Goal: Task Accomplishment & Management: Manage account settings

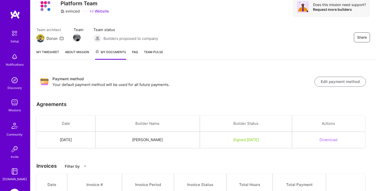
scroll to position [18, 0]
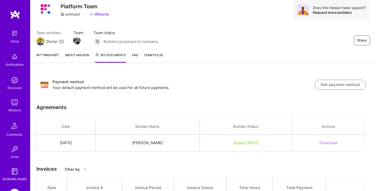
click at [339, 83] on button "Edit payment method" at bounding box center [340, 85] width 51 height 10
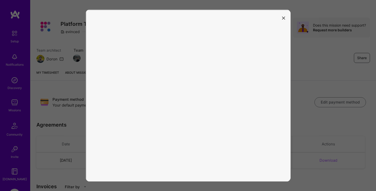
click at [283, 18] on icon "modal" at bounding box center [283, 18] width 3 height 3
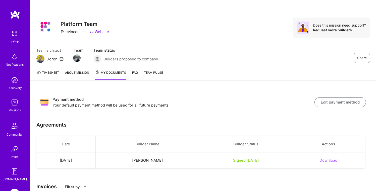
click at [342, 102] on button "Edit payment method" at bounding box center [340, 102] width 51 height 10
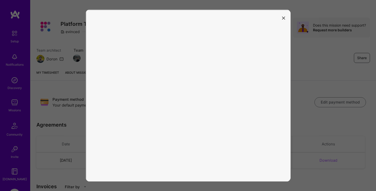
click at [285, 20] on button "modal" at bounding box center [284, 18] width 6 height 8
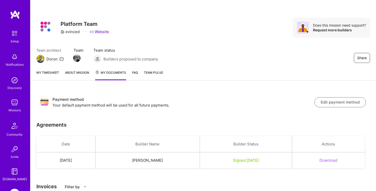
click at [53, 73] on link "My timesheet" at bounding box center [47, 75] width 23 height 10
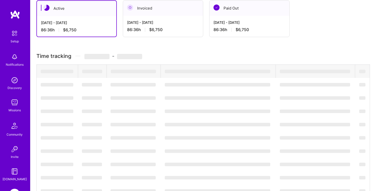
scroll to position [128, 0]
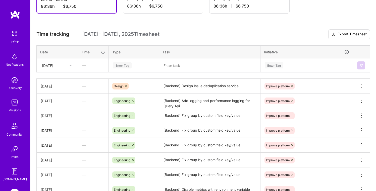
click at [126, 64] on div "Enter Tag" at bounding box center [122, 66] width 19 height 8
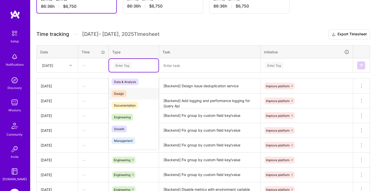
click at [123, 94] on span "Design" at bounding box center [119, 93] width 15 height 7
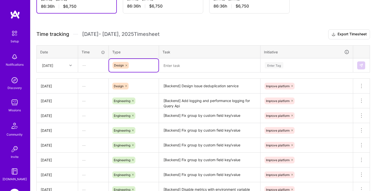
click at [189, 88] on textarea "[Backend] Design Issue deduplication service" at bounding box center [210, 86] width 100 height 14
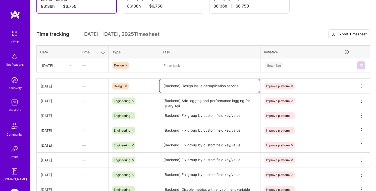
click at [189, 88] on textarea "[Backend] Design Issue deduplication service" at bounding box center [210, 86] width 100 height 14
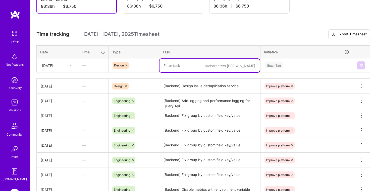
click at [193, 70] on textarea at bounding box center [210, 65] width 100 height 13
paste textarea "[Backend] Design Issue deduplication service"
type textarea "[Backend] Design Issue deduplication service"
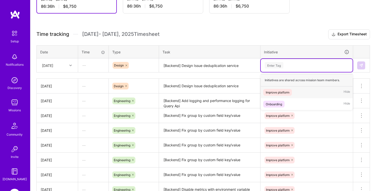
click at [284, 63] on div "Enter Tag" at bounding box center [306, 65] width 85 height 6
click at [281, 91] on div "Improve platform" at bounding box center [278, 92] width 24 height 5
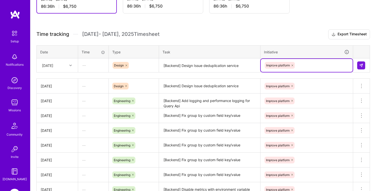
click at [62, 65] on div "[DATE]" at bounding box center [53, 65] width 28 height 8
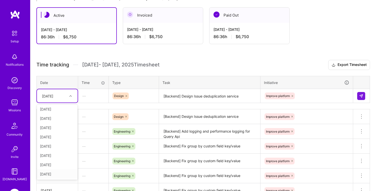
scroll to position [74, 0]
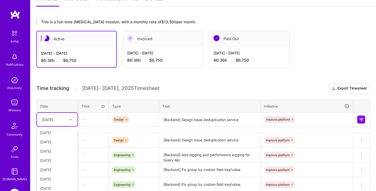
click at [218, 92] on h3 "Time tracking [DATE] - [DATE] Timesheet Export Timesheet" at bounding box center [203, 89] width 334 height 10
